Goal: Transaction & Acquisition: Download file/media

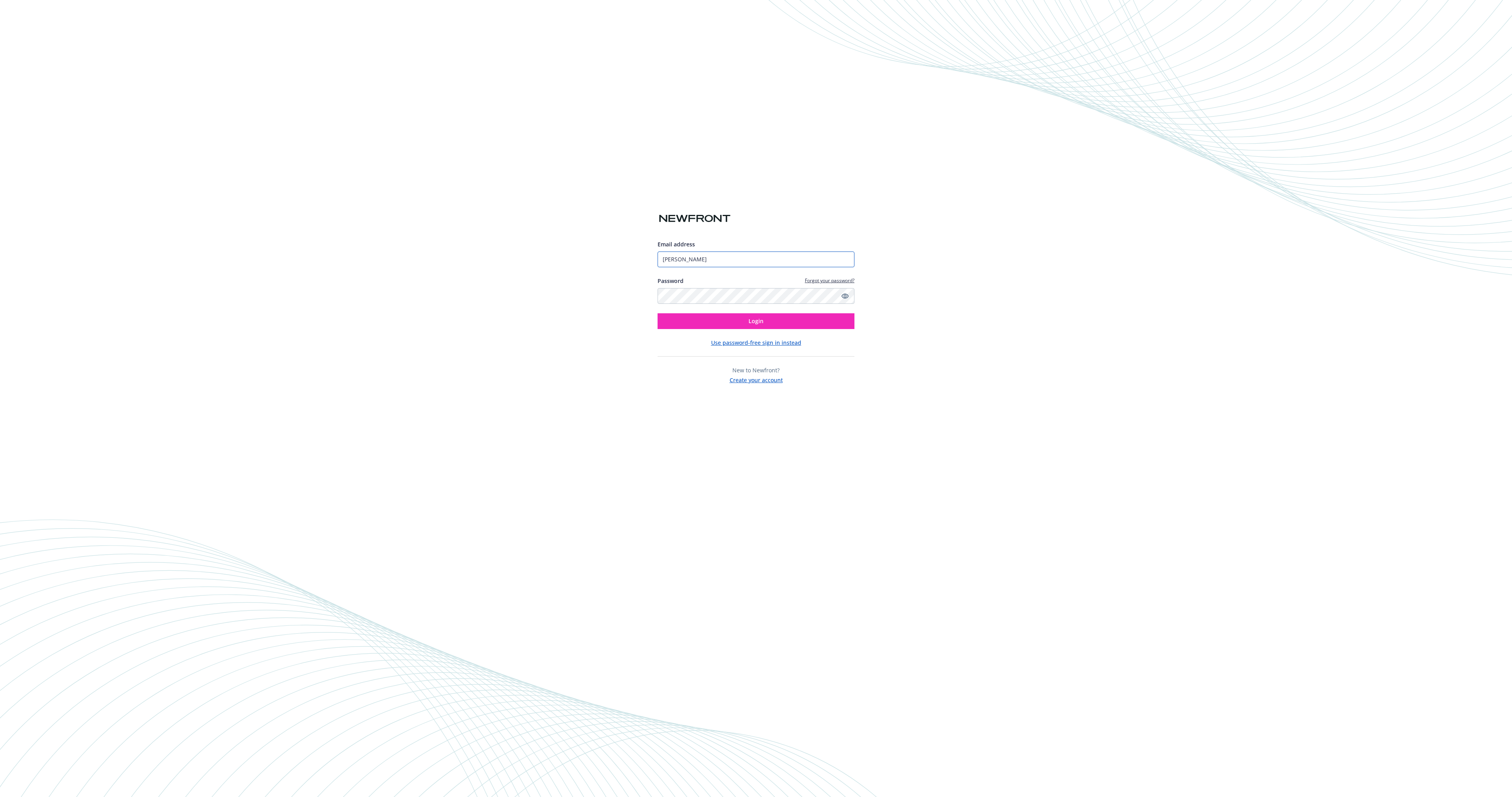
click at [751, 258] on input "Ahmed" at bounding box center [755, 259] width 197 height 16
click at [944, 255] on div "Email address Ahmed Password Forgot your password? Login Use password-free sign…" at bounding box center [756, 398] width 1512 height 797
click at [761, 307] on div "Email address Ahmed Password Forgot your password? Login" at bounding box center [755, 285] width 197 height 89
type input "[PERSON_NAME][EMAIL_ADDRESS][PERSON_NAME]"
click at [765, 322] on button "Login" at bounding box center [755, 321] width 197 height 16
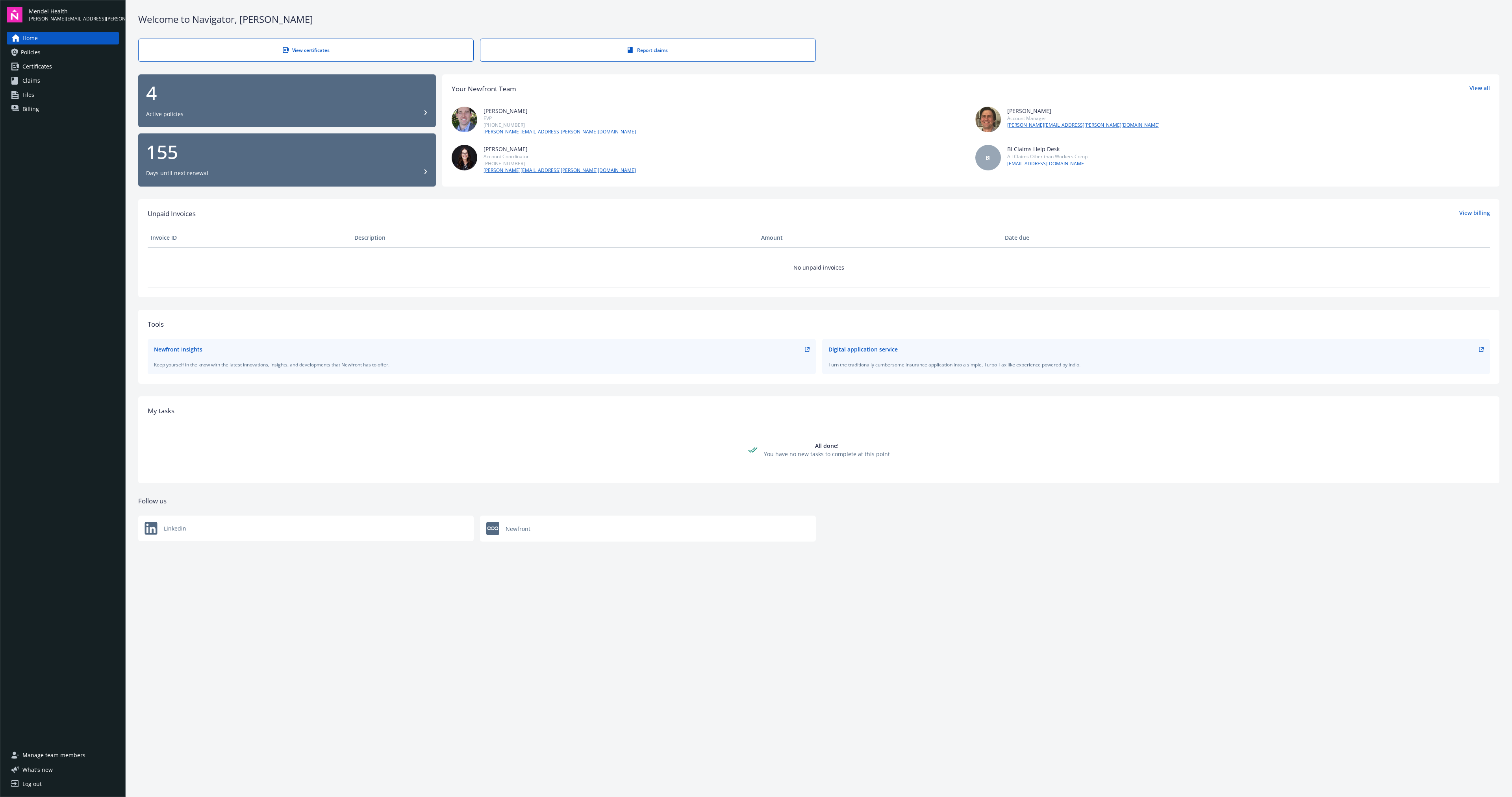
click at [224, 97] on div "4" at bounding box center [287, 93] width 282 height 19
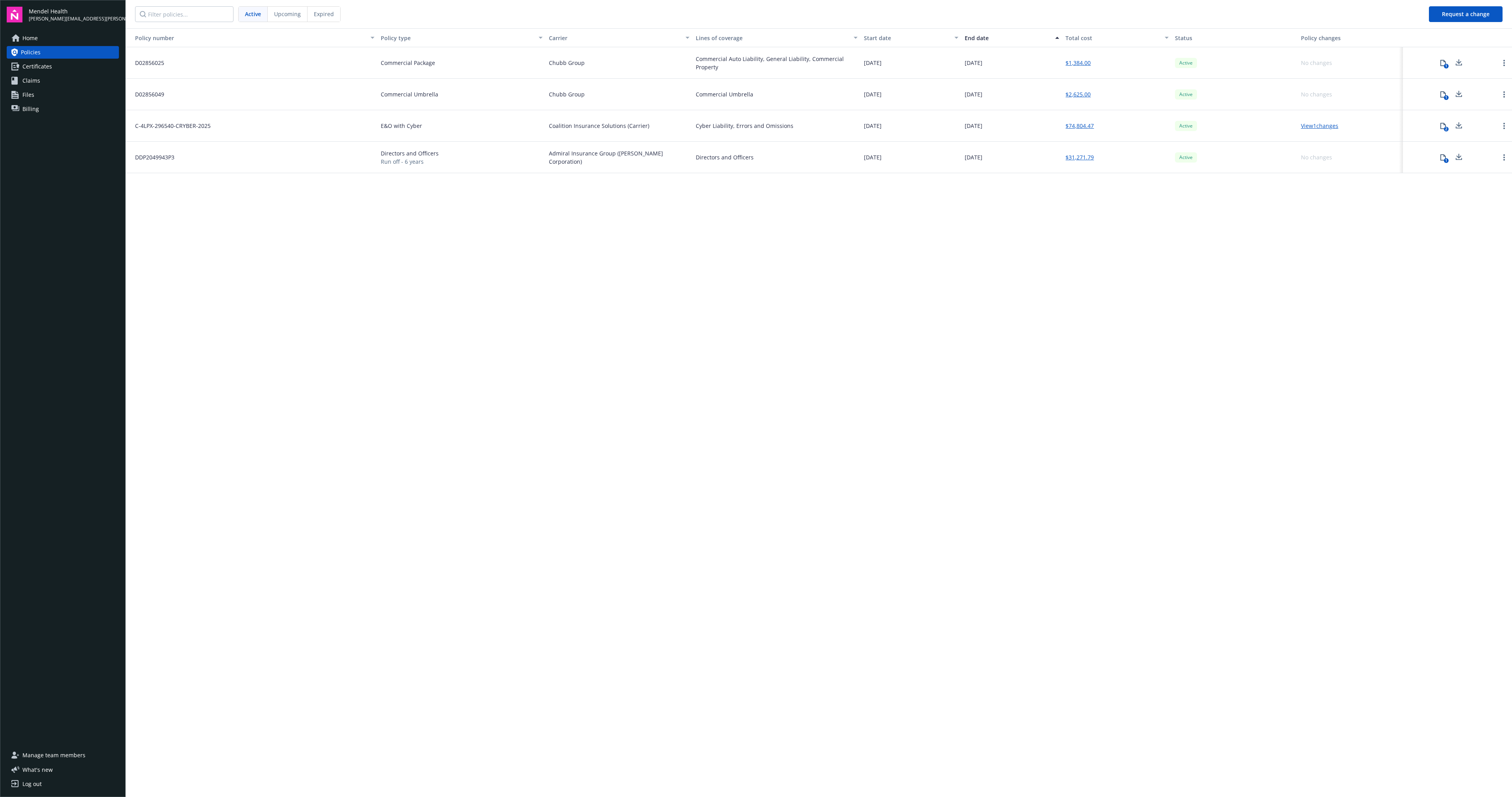
click at [183, 126] on span "C-4LPX-296540-CRYBER-2025" at bounding box center [170, 126] width 82 height 8
click at [1321, 124] on link "View 1 changes" at bounding box center [1319, 126] width 38 height 8
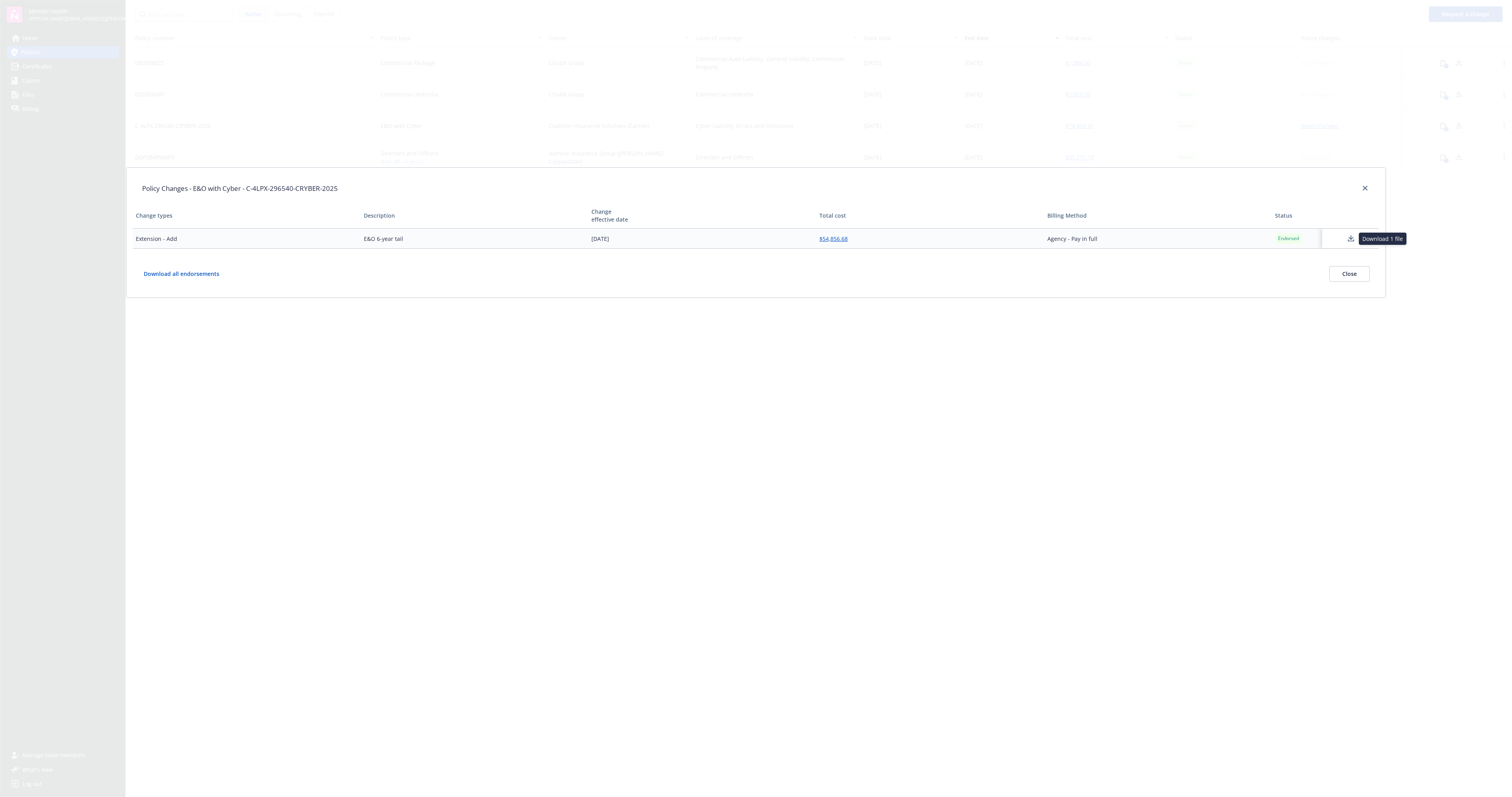
click at [1350, 237] on icon at bounding box center [1351, 238] width 9 height 10
click at [1381, 360] on div "Policy Changes - E&O with Cyber - C-4LPX-296540-CRYBER-2025 Change types Descri…" at bounding box center [756, 398] width 1512 height 797
click at [1352, 279] on button "Close" at bounding box center [1349, 273] width 41 height 16
